Goal: Task Accomplishment & Management: Manage account settings

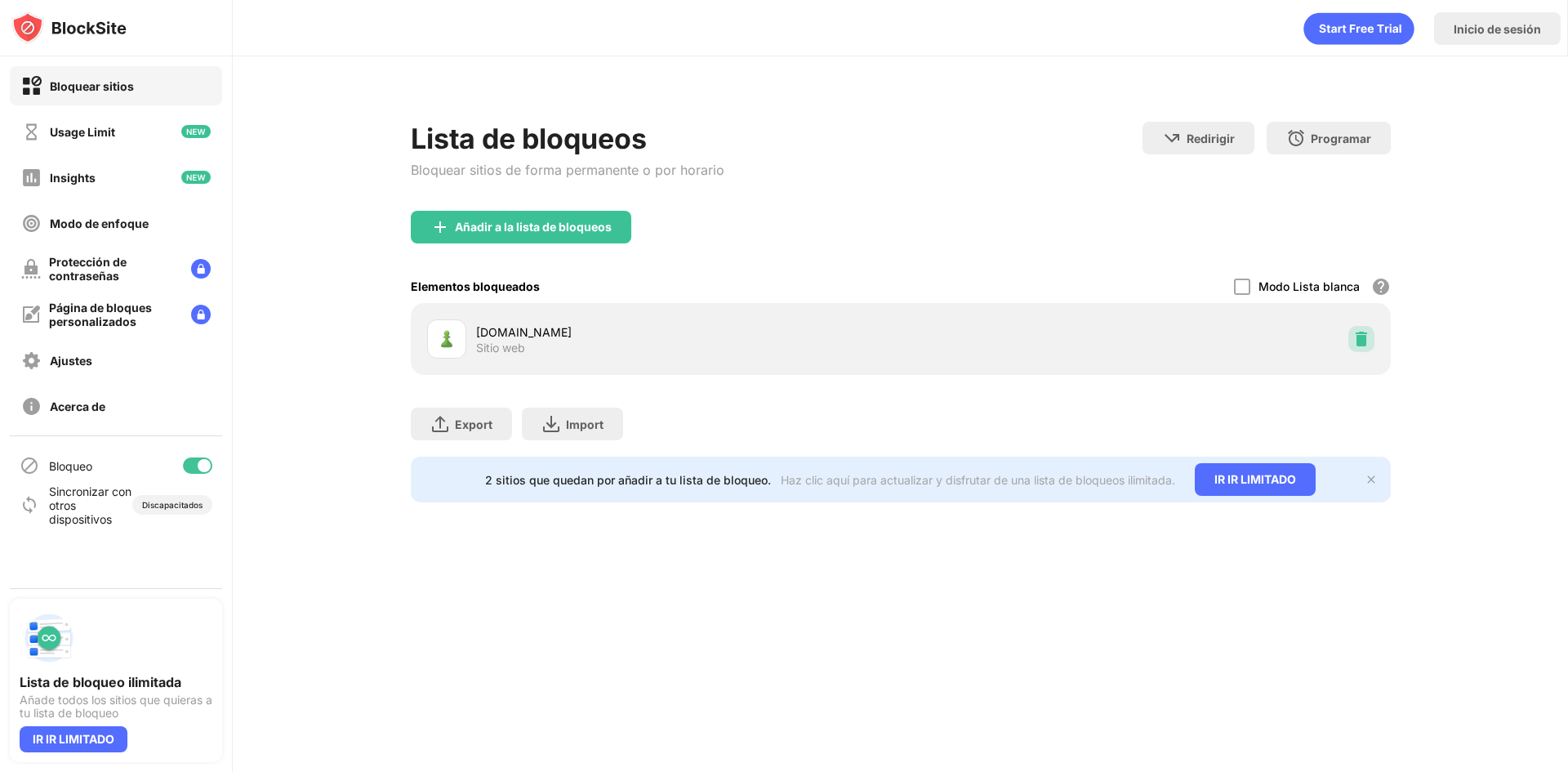
drag, startPoint x: 1362, startPoint y: 337, endPoint x: 1361, endPoint y: 329, distance: 8.1
click at [1362, 332] on img at bounding box center [1362, 339] width 16 height 16
click at [1364, 344] on img at bounding box center [1362, 339] width 16 height 16
